Goal: Complete application form: Complete application form

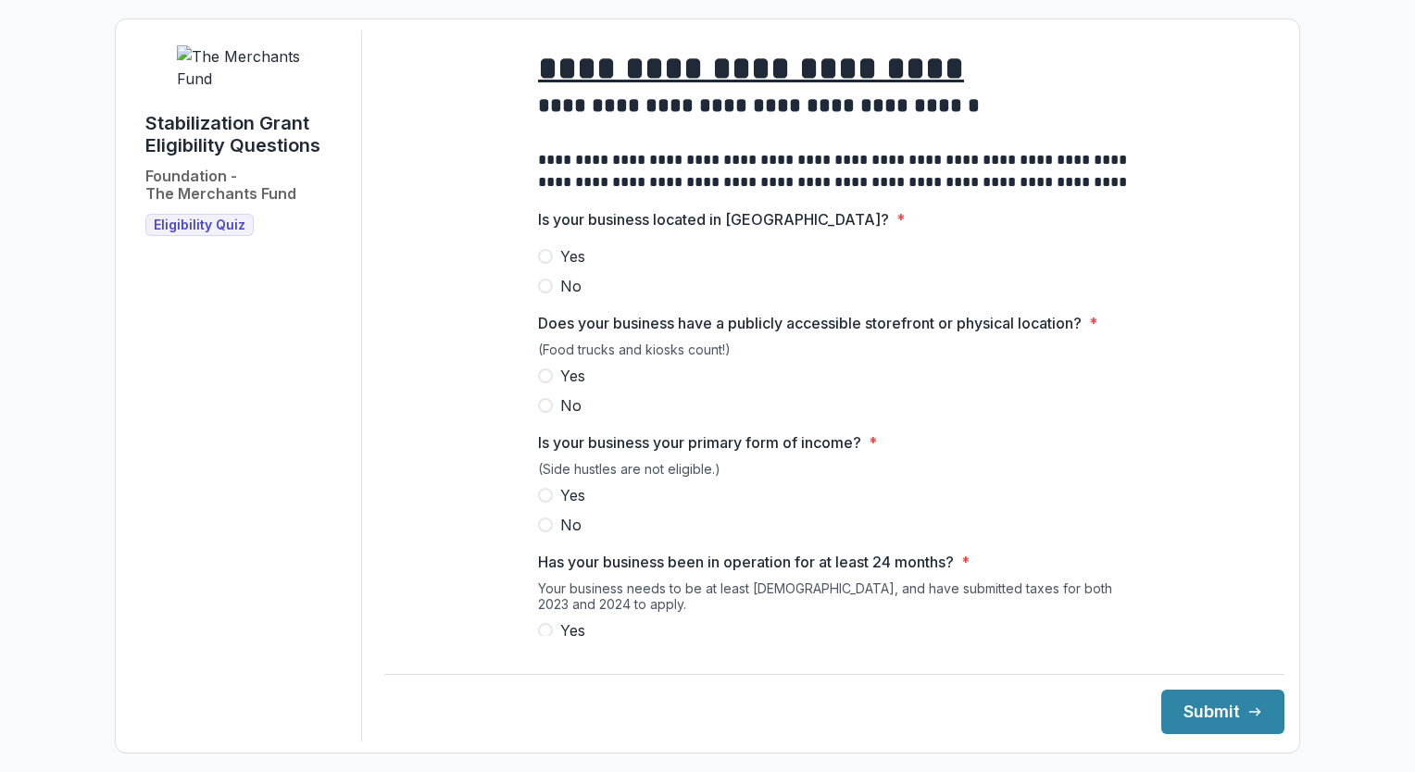
click at [547, 264] on span at bounding box center [545, 256] width 15 height 15
click at [548, 383] on span at bounding box center [545, 375] width 15 height 15
drag, startPoint x: 703, startPoint y: 521, endPoint x: 592, endPoint y: 515, distance: 110.4
click at [592, 515] on div "Yes No" at bounding box center [834, 510] width 592 height 52
click at [545, 638] on span at bounding box center [545, 630] width 15 height 15
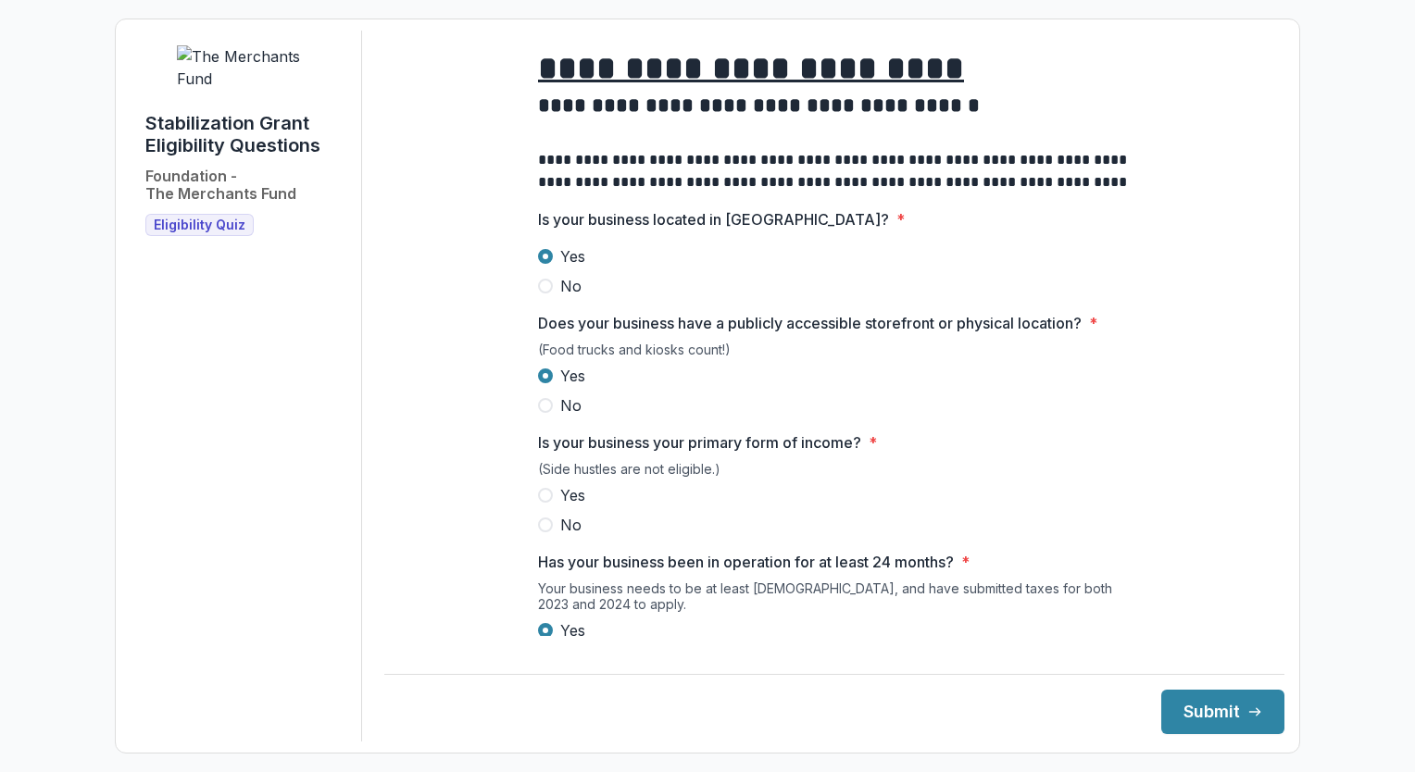
click at [543, 503] on span at bounding box center [545, 495] width 15 height 15
click at [1206, 709] on button "Submit" at bounding box center [1222, 712] width 123 height 44
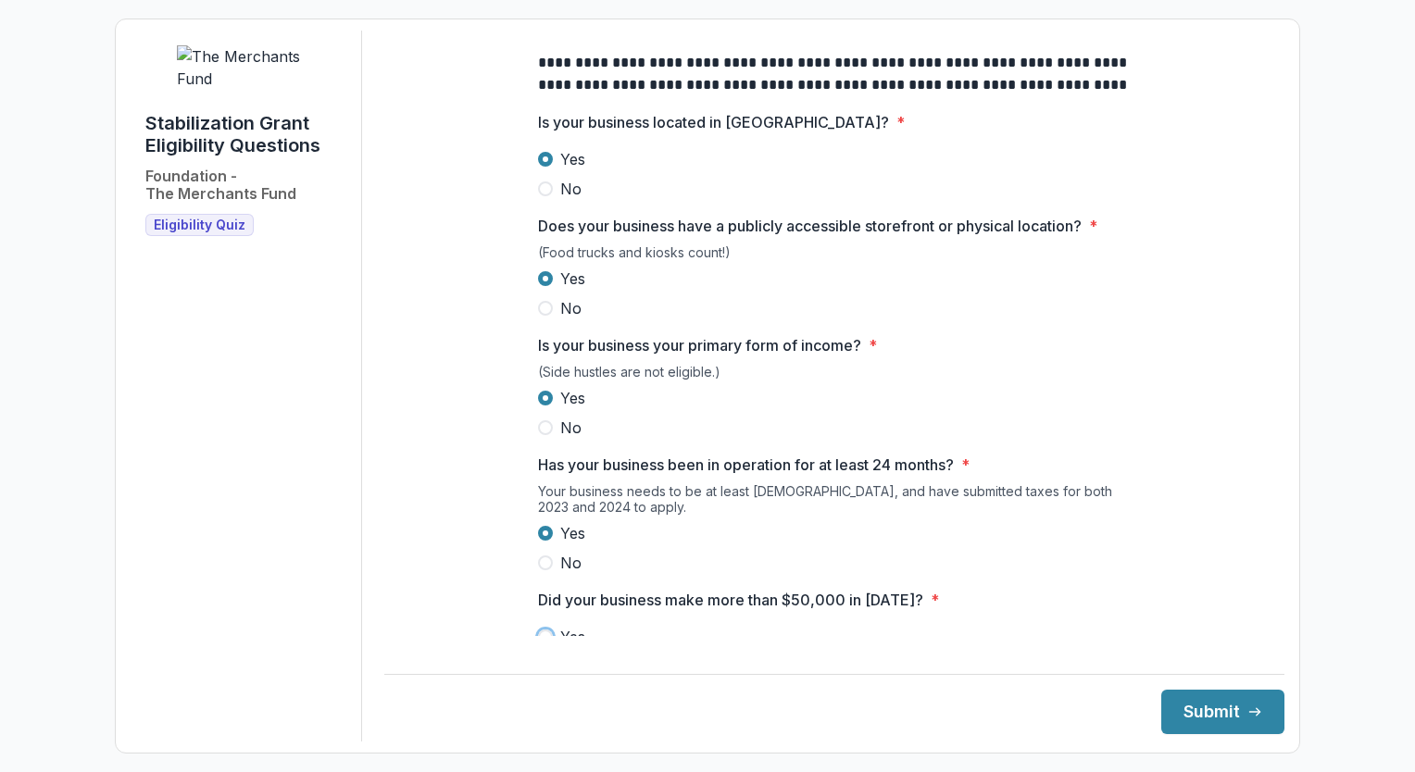
click at [952, 648] on label "Yes" at bounding box center [834, 637] width 592 height 22
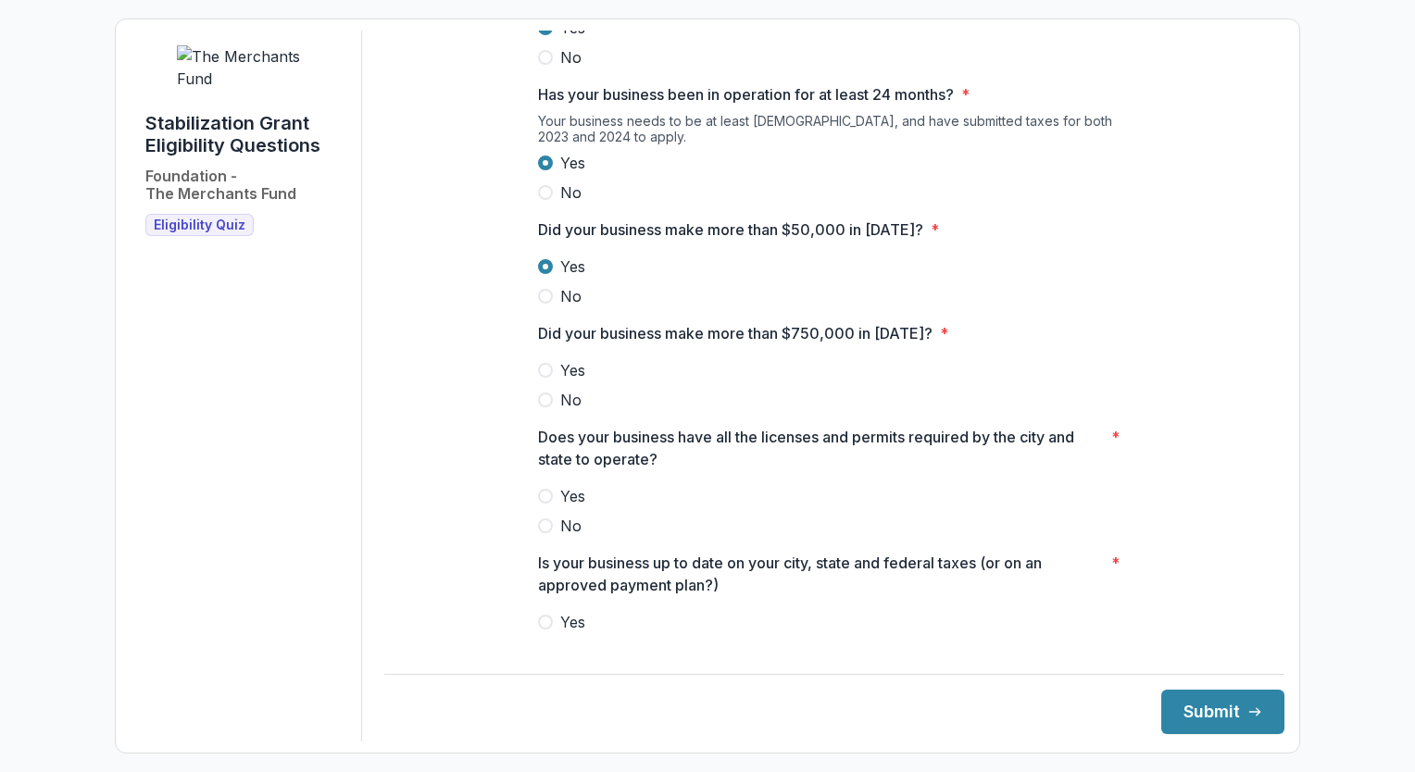
scroll to position [470, 0]
click at [543, 501] on span at bounding box center [545, 493] width 15 height 15
click at [545, 627] on span at bounding box center [545, 619] width 15 height 15
click at [1024, 407] on label "No" at bounding box center [834, 397] width 592 height 22
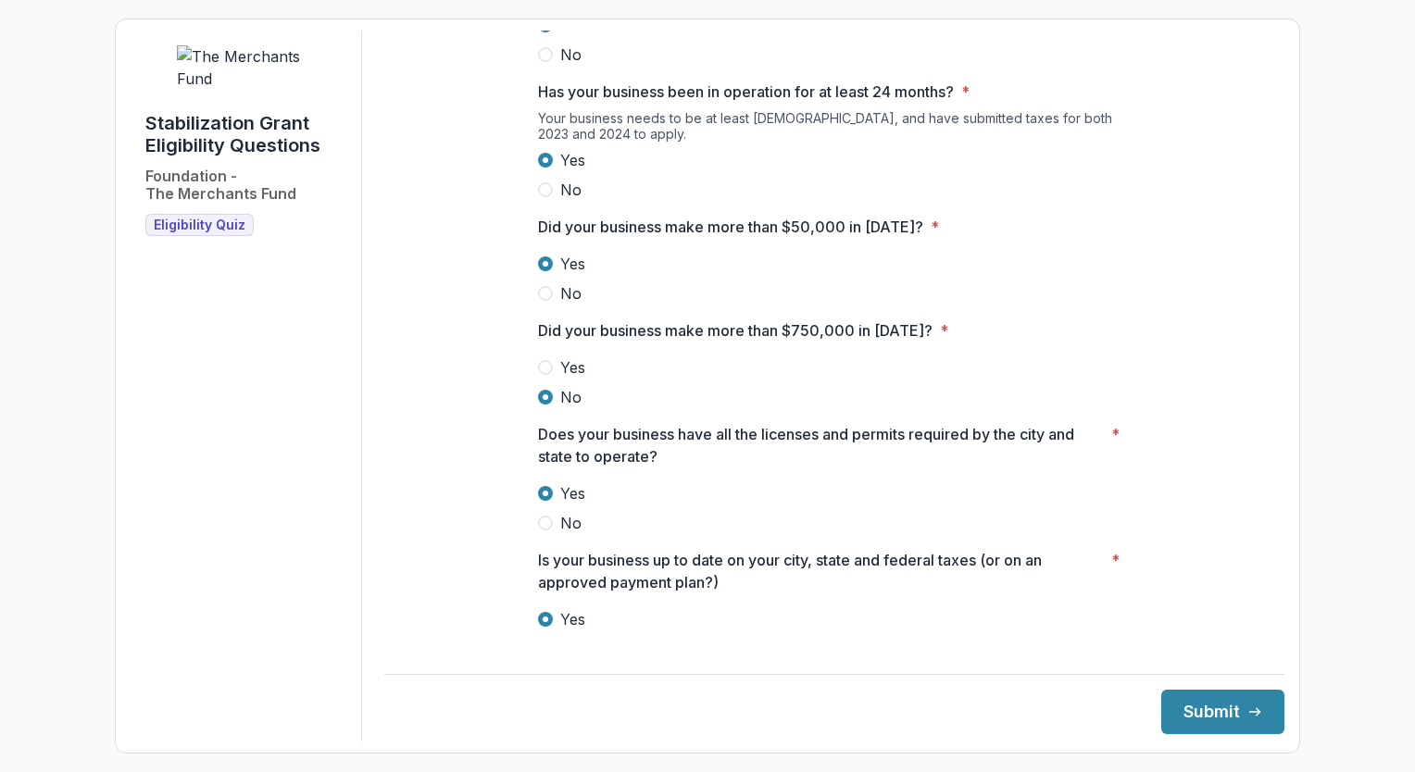
click at [1024, 407] on label "No" at bounding box center [834, 397] width 592 height 22
click at [1206, 717] on button "Submit" at bounding box center [1222, 712] width 123 height 44
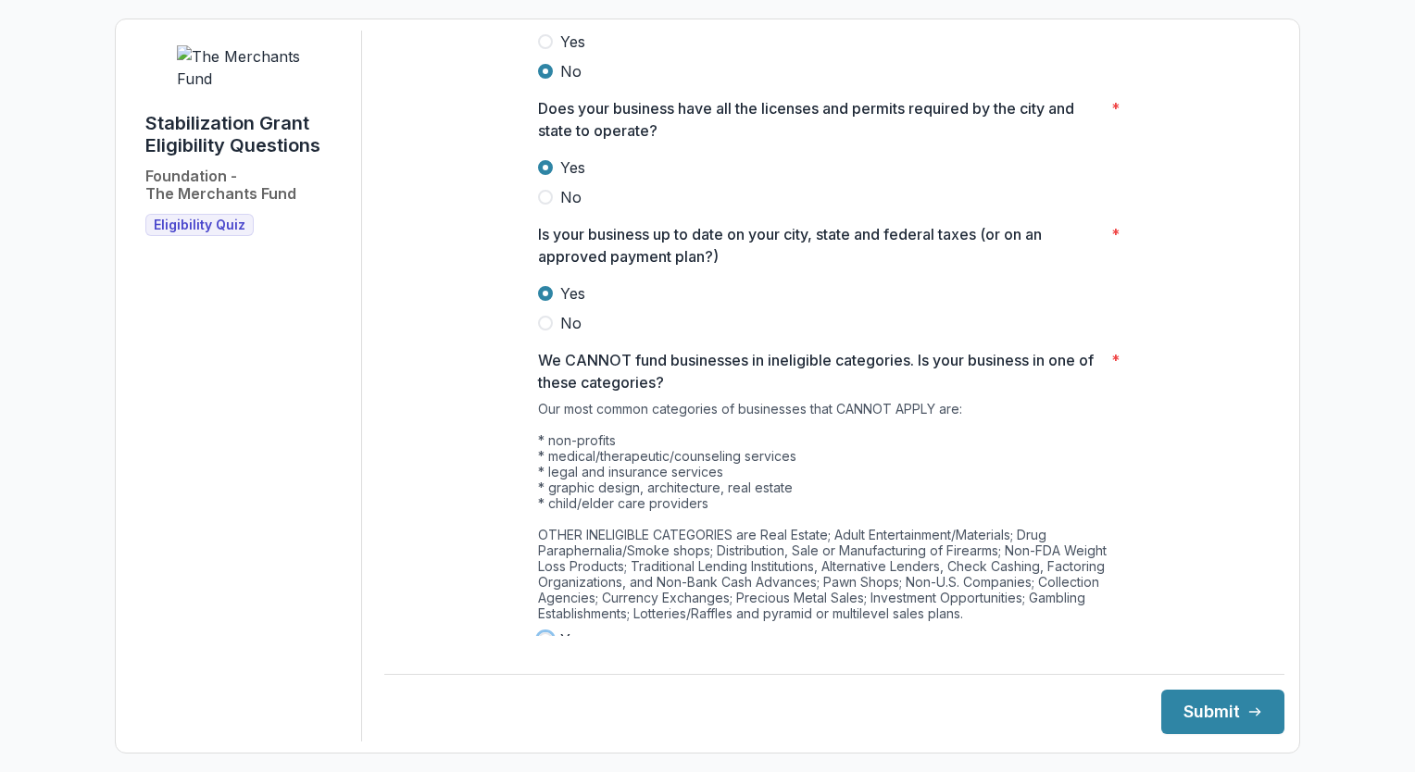
click at [621, 678] on footer "Submit" at bounding box center [834, 704] width 900 height 60
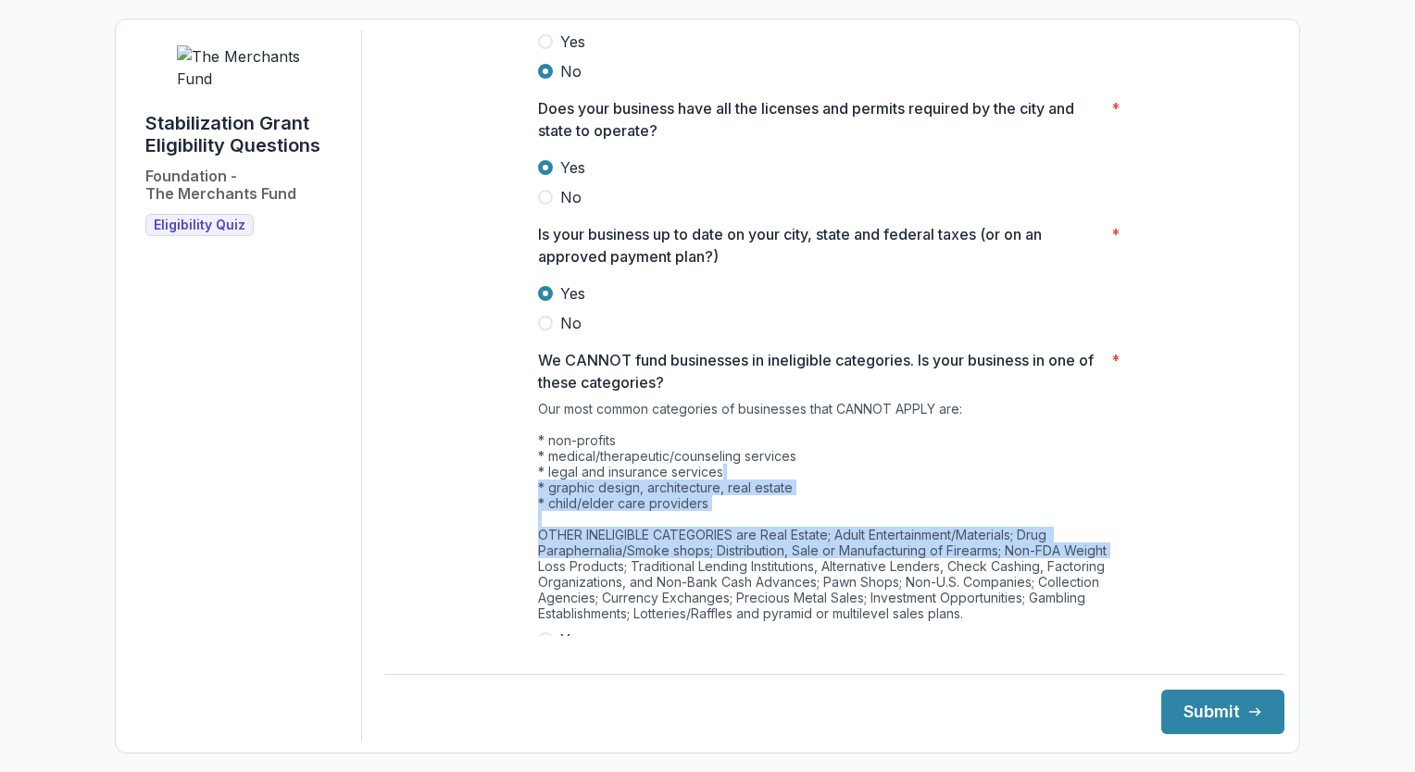
drag, startPoint x: 1262, startPoint y: 487, endPoint x: 1265, endPoint y: 559, distance: 72.3
click at [1265, 559] on main "**********" at bounding box center [834, 333] width 900 height 605
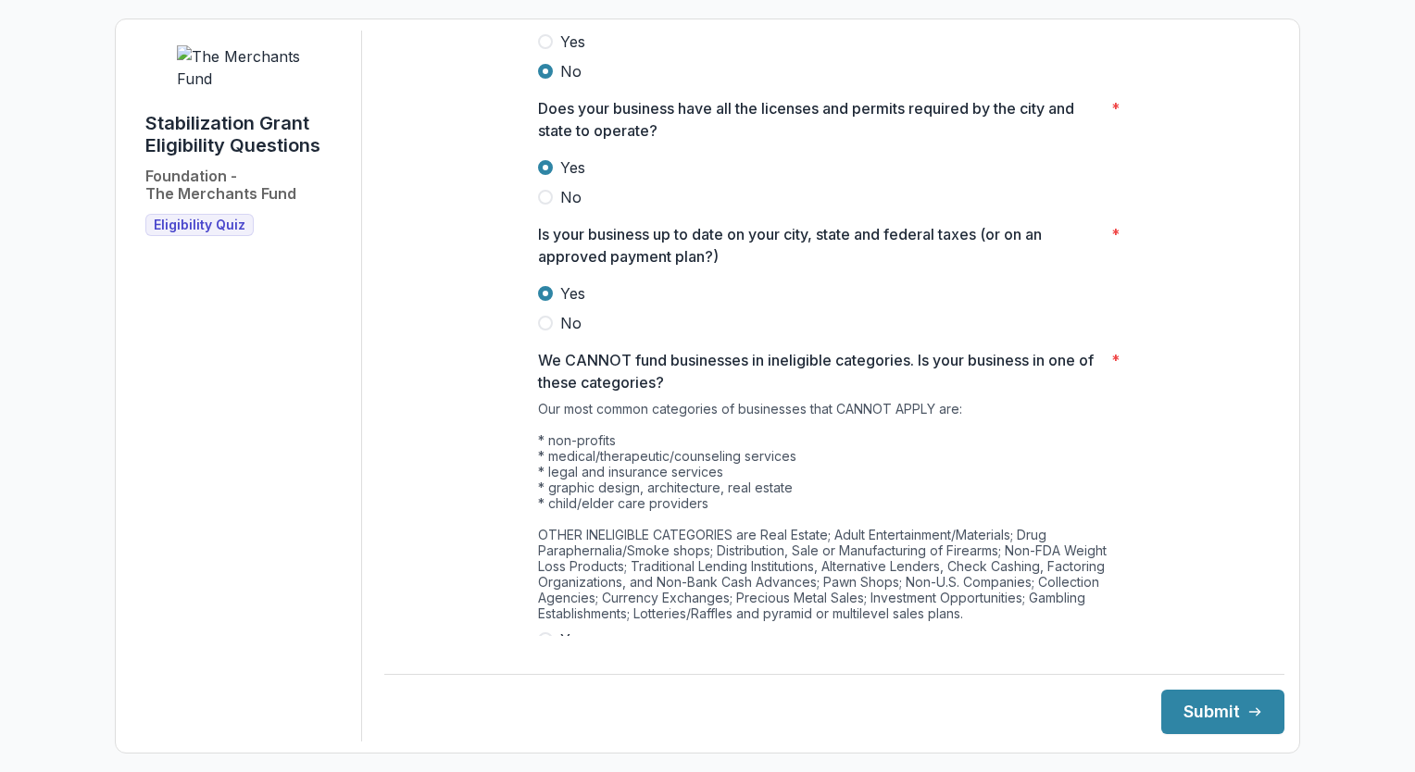
drag, startPoint x: 1265, startPoint y: 559, endPoint x: 1115, endPoint y: 450, distance: 185.5
click at [1115, 450] on div "Our most common categories of businesses that CANNOT APPLY are: * non-profits *…" at bounding box center [834, 515] width 592 height 228
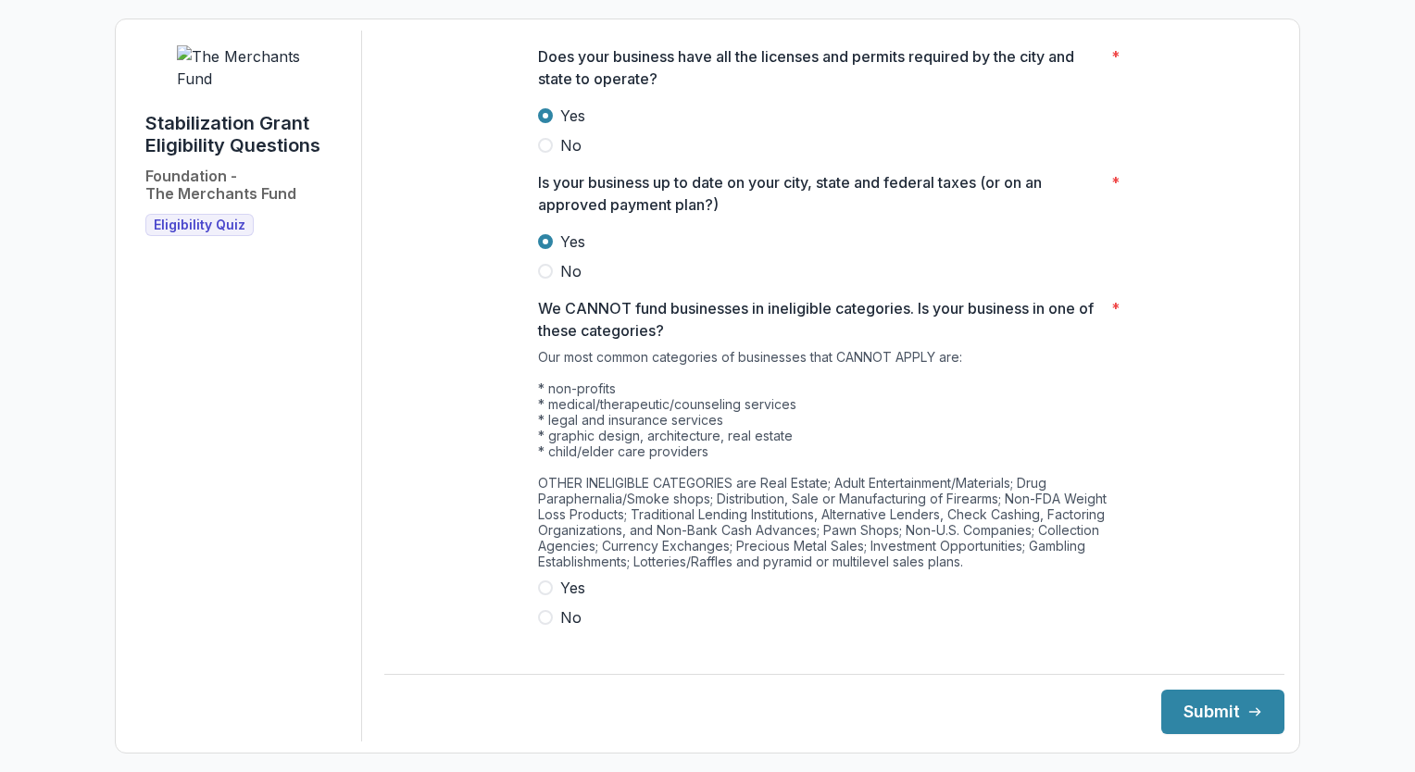
scroll to position [867, 0]
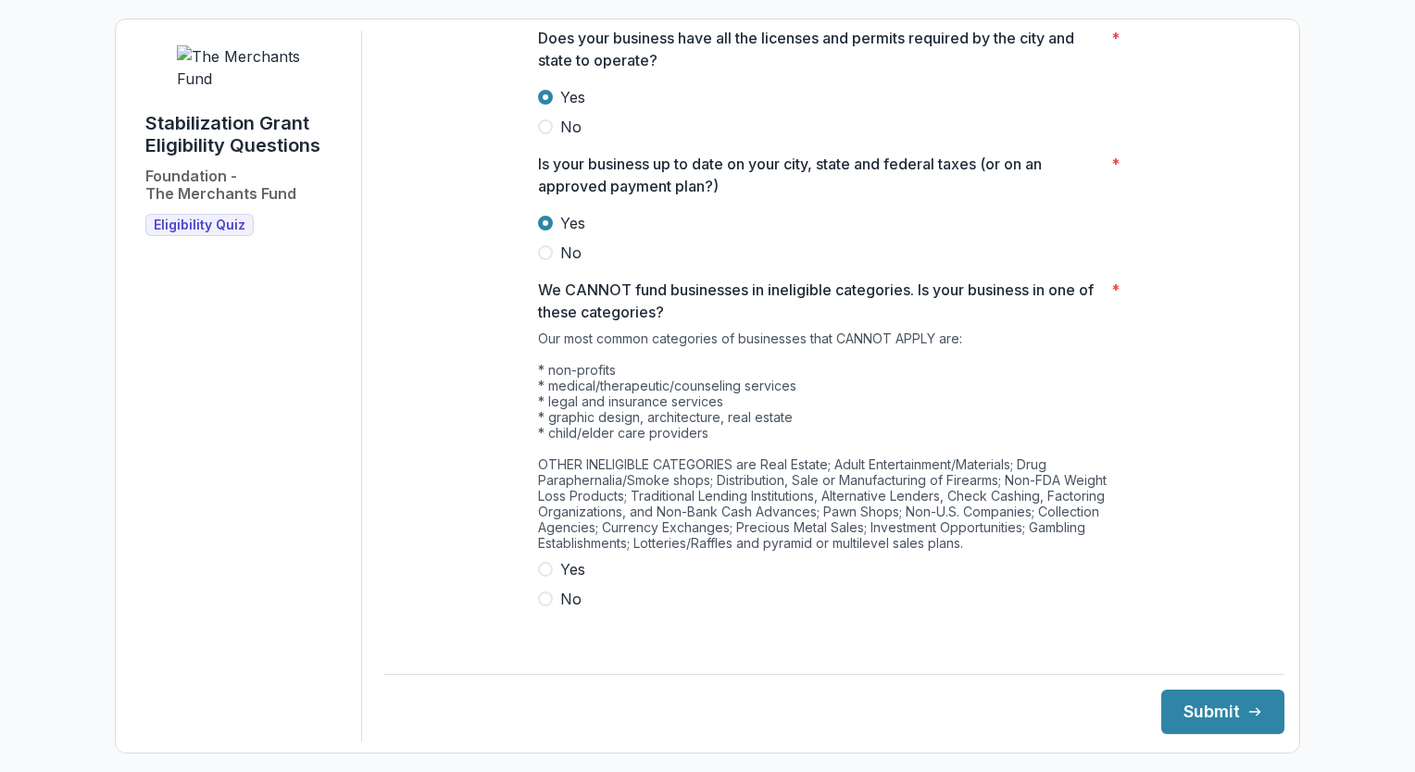
click at [548, 577] on span at bounding box center [545, 569] width 15 height 15
click at [1200, 710] on button "Submit" at bounding box center [1222, 712] width 123 height 44
